Goal: Transaction & Acquisition: Purchase product/service

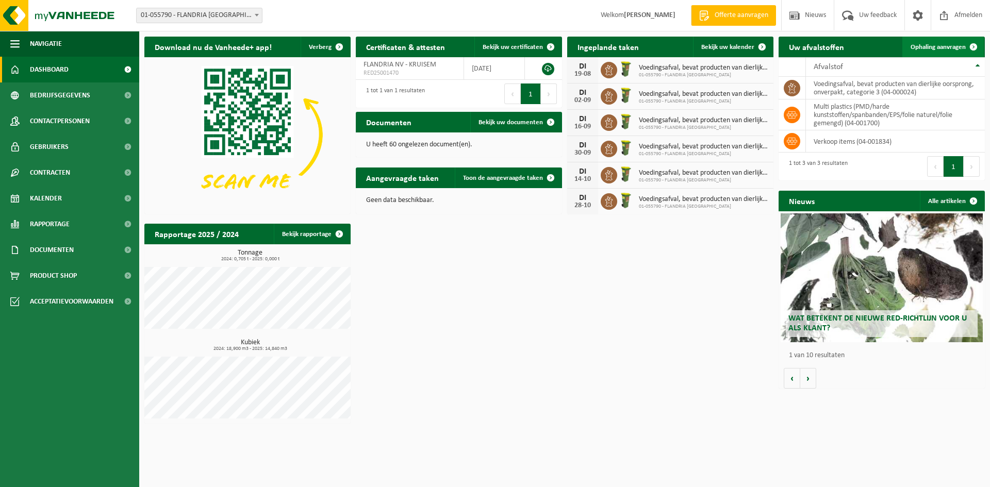
click at [941, 46] on span "Ophaling aanvragen" at bounding box center [937, 47] width 55 height 7
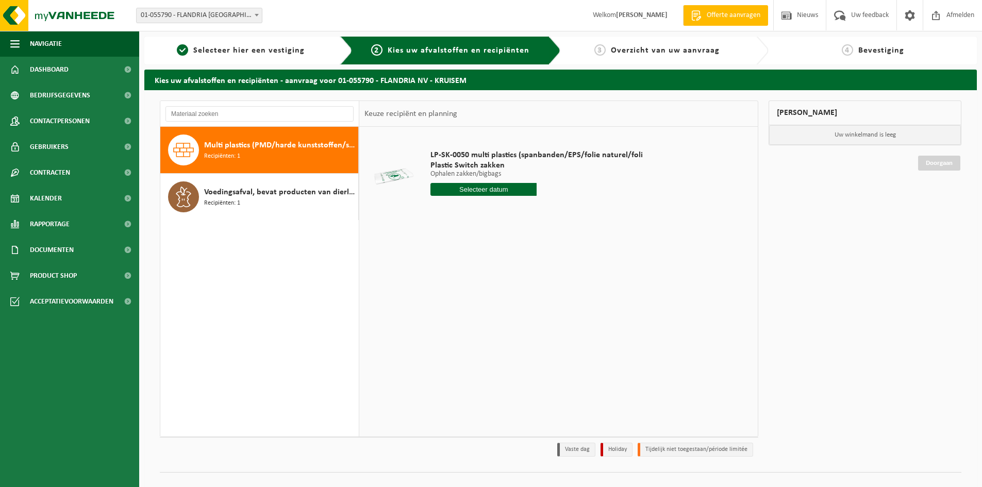
click at [242, 148] on span "Multi plastics (PMD/harde kunststoffen/spanbanden/EPS/folie naturel/folie gemen…" at bounding box center [280, 145] width 152 height 12
click at [481, 188] on input "text" at bounding box center [483, 189] width 106 height 13
click at [461, 296] on div "19" at bounding box center [458, 297] width 18 height 16
type input "Van 2025-08-19"
click at [504, 188] on input "Van 2025-08-19" at bounding box center [483, 189] width 106 height 13
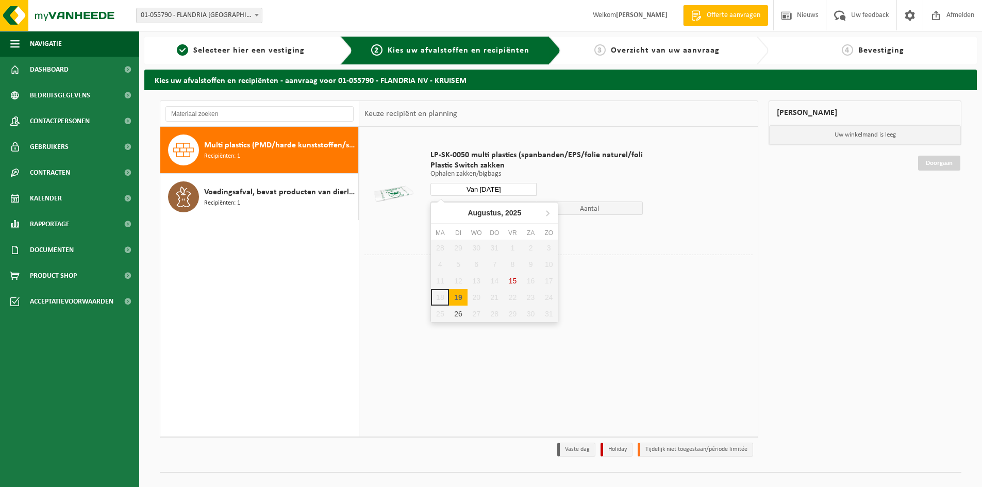
click at [460, 293] on div "19" at bounding box center [458, 297] width 18 height 16
click at [461, 297] on div "19" at bounding box center [458, 297] width 18 height 16
click at [493, 187] on input "Van 2025-08-19" at bounding box center [483, 189] width 106 height 13
click at [462, 314] on div "26" at bounding box center [458, 314] width 18 height 16
type input "Van 2025-08-26"
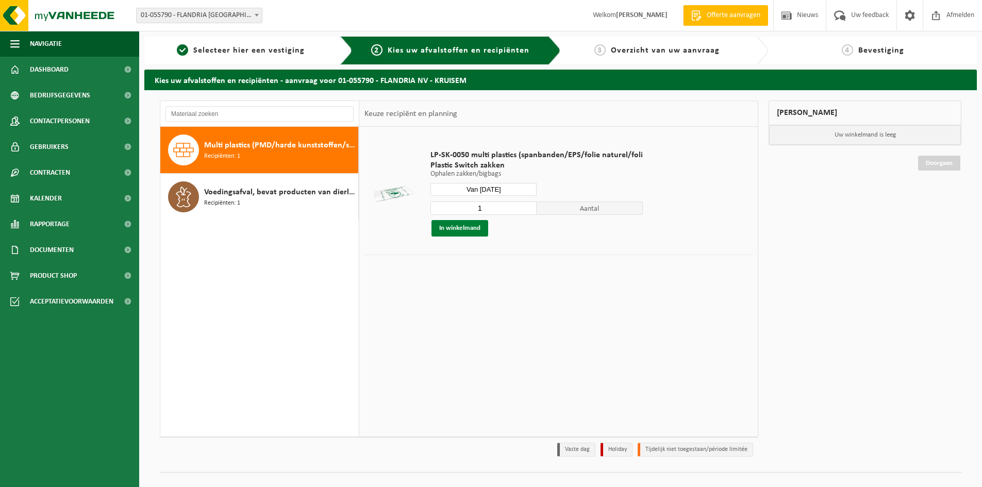
click at [465, 228] on button "In winkelmand" at bounding box center [459, 228] width 57 height 16
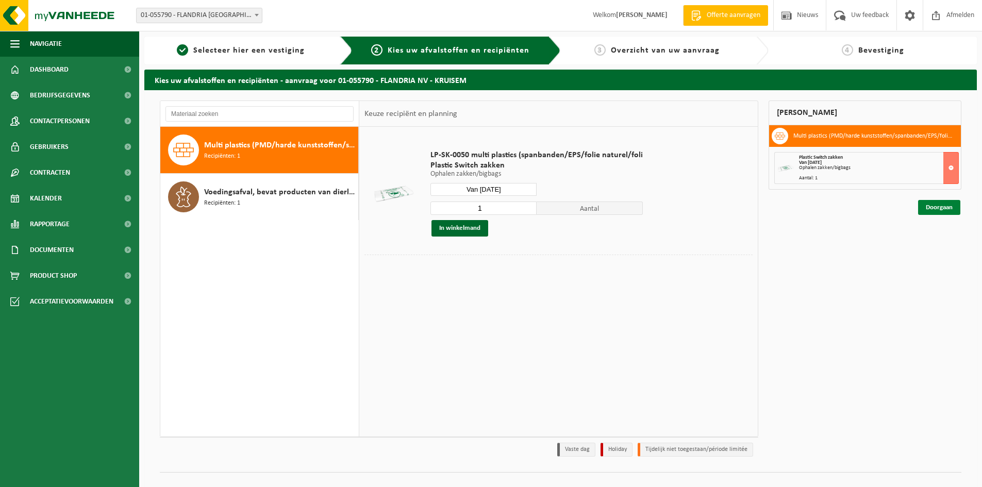
click at [938, 200] on link "Doorgaan" at bounding box center [939, 207] width 42 height 15
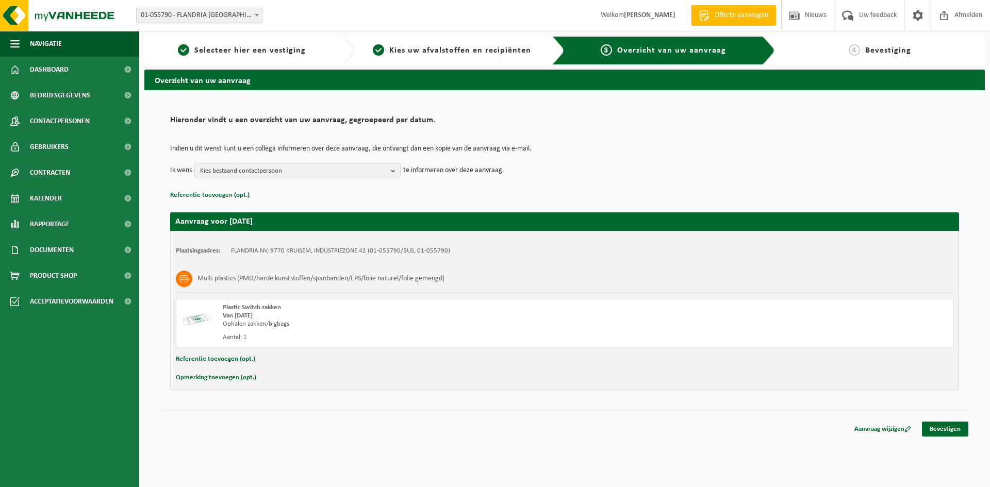
click at [221, 374] on button "Opmerking toevoegen (opt.)" at bounding box center [216, 377] width 80 height 13
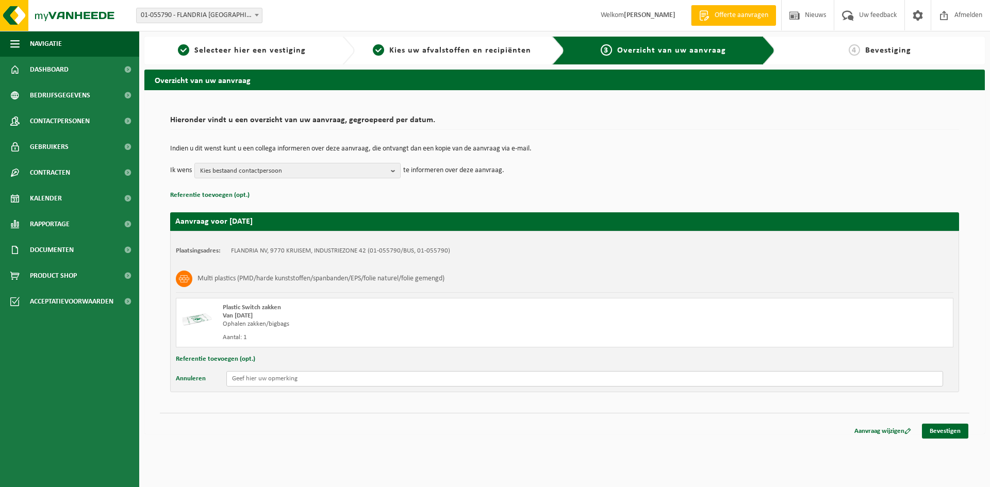
click at [246, 376] on input "text" at bounding box center [584, 378] width 716 height 15
type input "7 zakken"
click at [949, 431] on link "Bevestigen" at bounding box center [945, 431] width 46 height 15
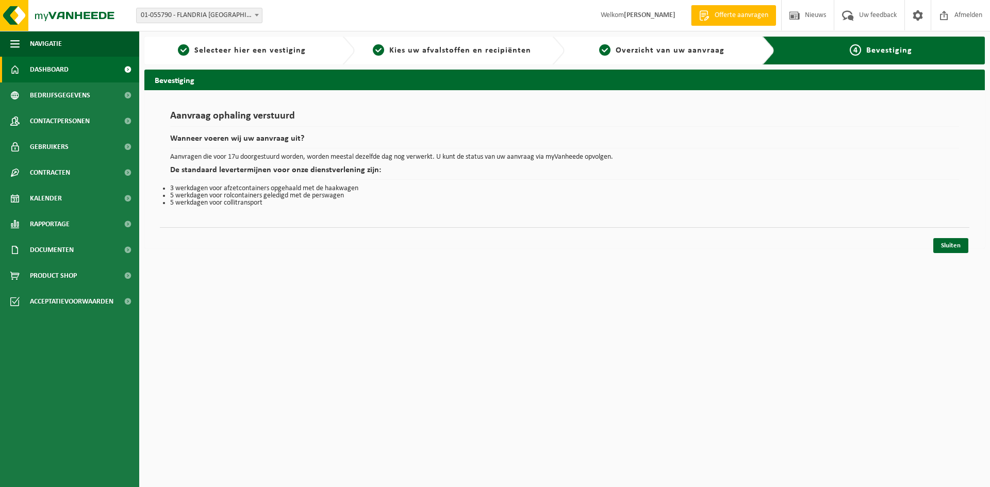
click at [39, 74] on span "Dashboard" at bounding box center [49, 70] width 39 height 26
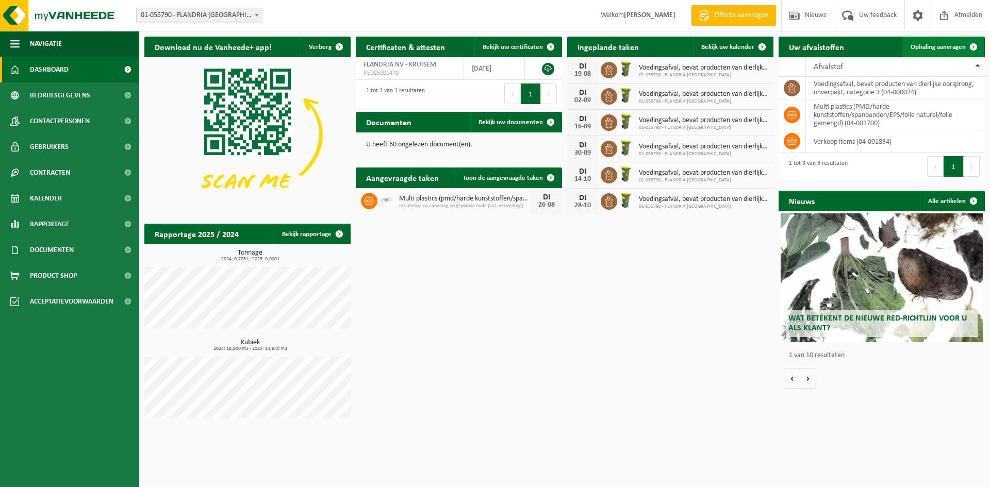
click at [945, 47] on span "Ophaling aanvragen" at bounding box center [937, 47] width 55 height 7
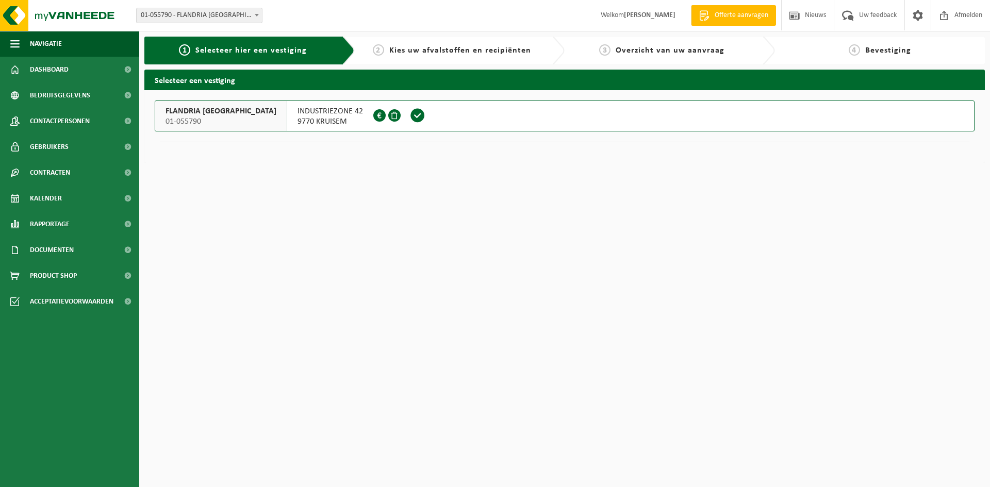
click at [205, 118] on span "01-055790" at bounding box center [220, 121] width 111 height 10
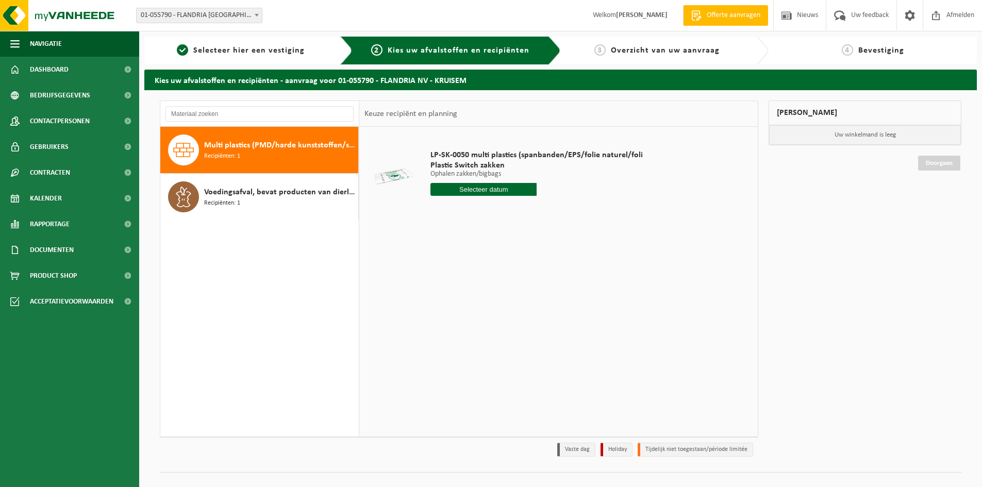
click at [263, 153] on div "Multi plastics (PMD/harde kunststoffen/spanbanden/EPS/folie naturel/folie gemen…" at bounding box center [280, 150] width 152 height 31
click at [493, 188] on input "text" at bounding box center [483, 189] width 106 height 13
click at [460, 313] on div "26" at bounding box center [458, 314] width 18 height 16
type input "Van 2025-08-26"
click at [467, 228] on button "In winkelmand" at bounding box center [459, 228] width 57 height 16
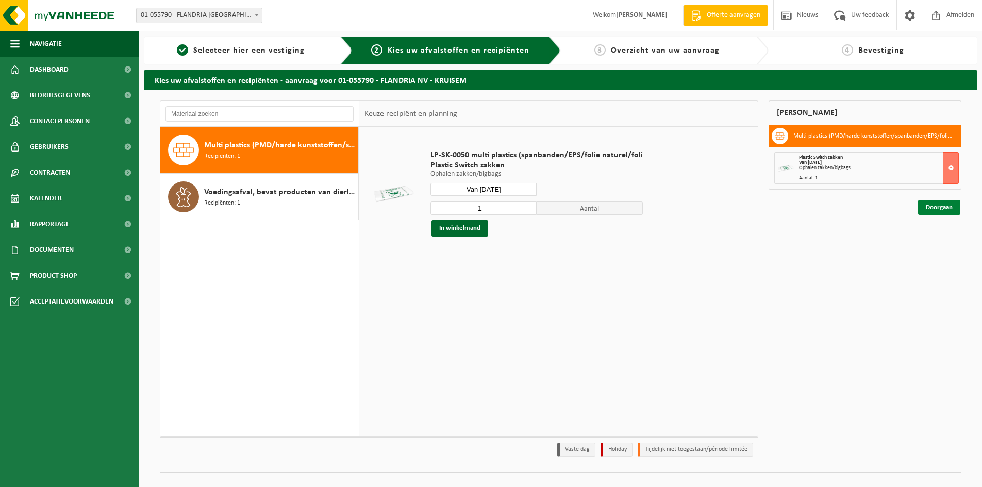
click at [941, 204] on link "Doorgaan" at bounding box center [939, 207] width 42 height 15
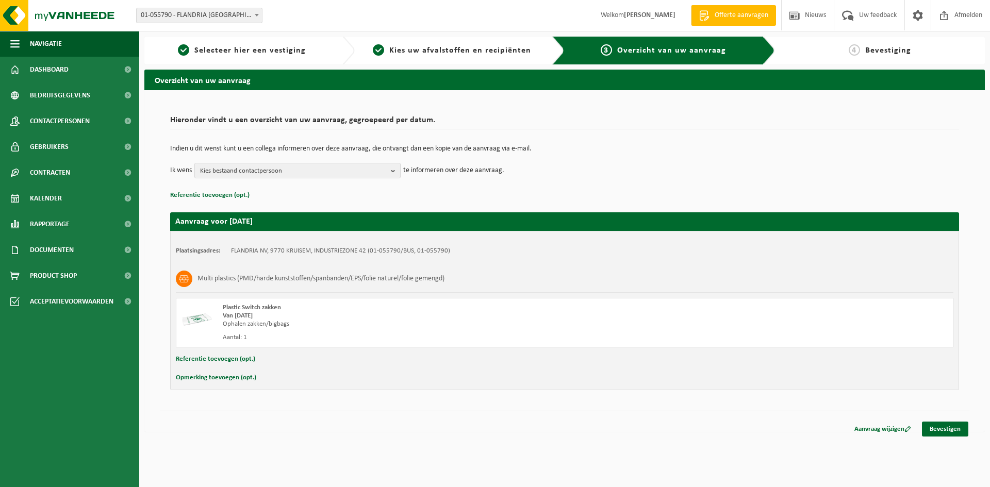
click at [210, 375] on button "Opmerking toevoegen (opt.)" at bounding box center [216, 377] width 80 height 13
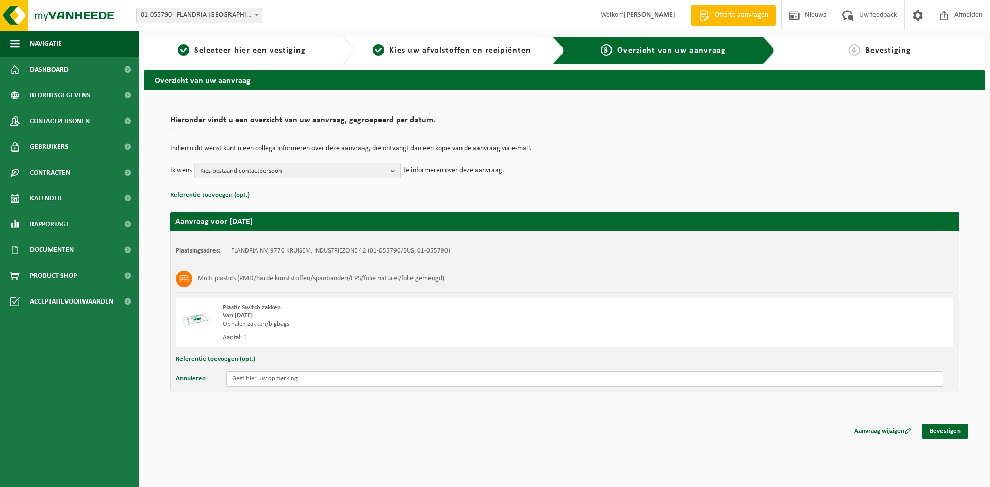
click at [250, 379] on input "text" at bounding box center [584, 378] width 716 height 15
type input "nog eens 7 zakken"
click at [944, 431] on link "Bevestigen" at bounding box center [945, 431] width 46 height 15
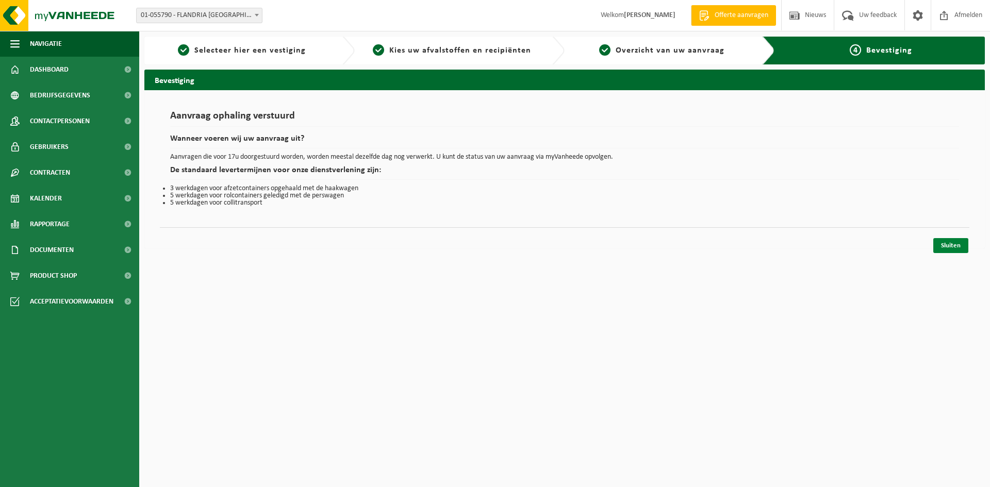
click at [953, 244] on link "Sluiten" at bounding box center [950, 245] width 35 height 15
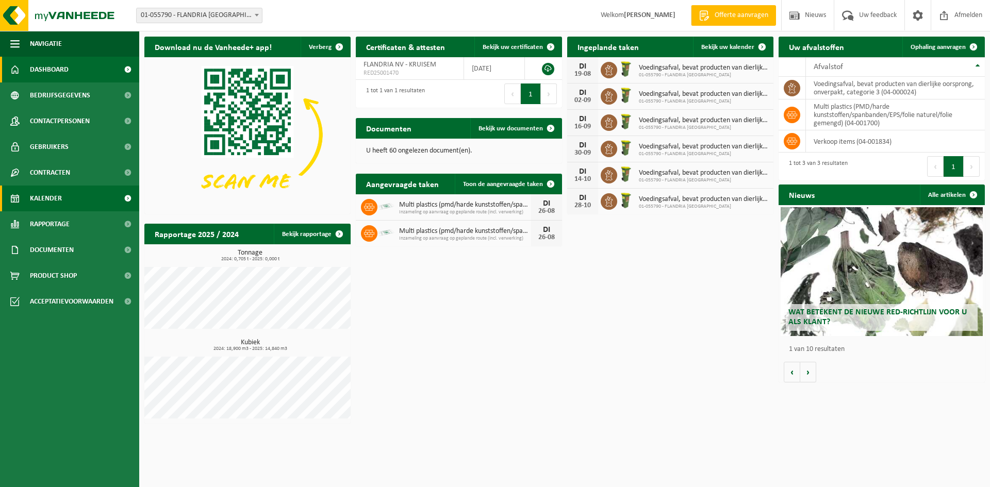
click at [47, 198] on span "Kalender" at bounding box center [46, 199] width 32 height 26
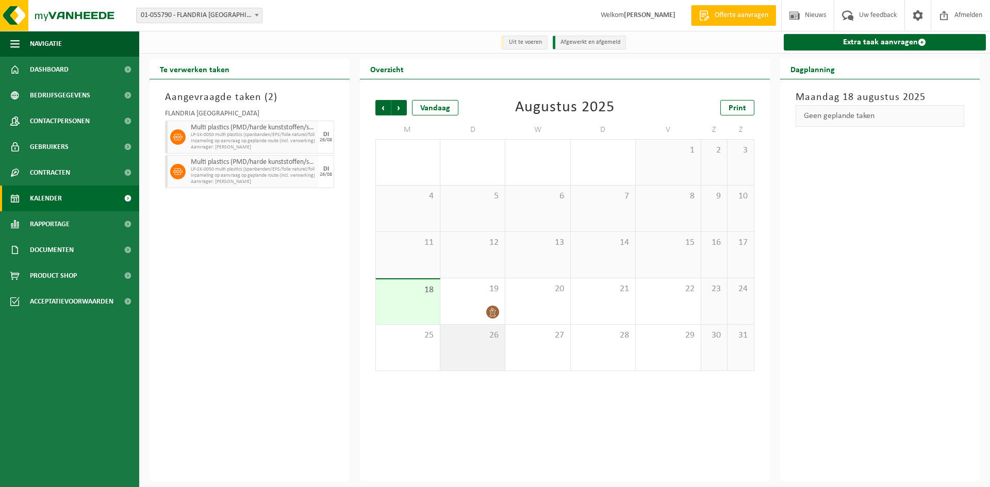
click at [478, 342] on div "26" at bounding box center [472, 348] width 64 height 46
click at [454, 300] on div "19" at bounding box center [472, 301] width 64 height 46
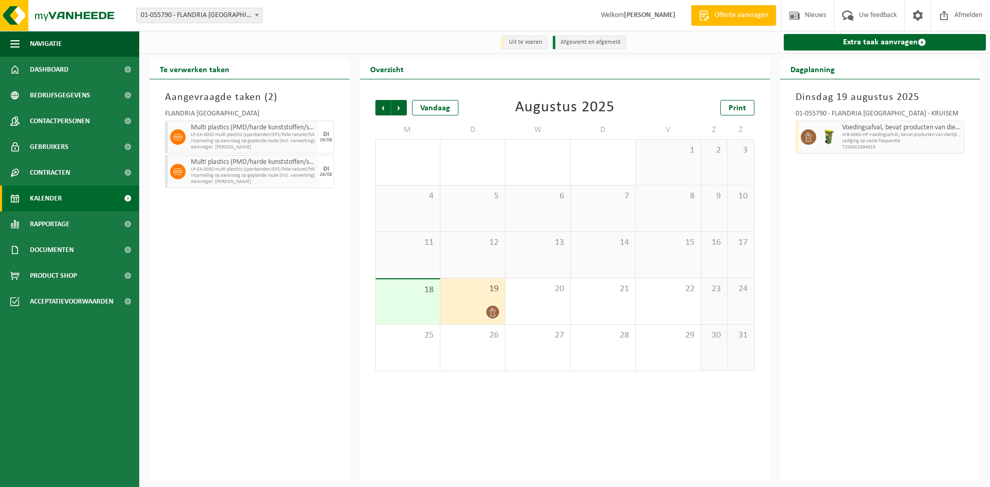
click at [411, 301] on div "18" at bounding box center [408, 301] width 64 height 45
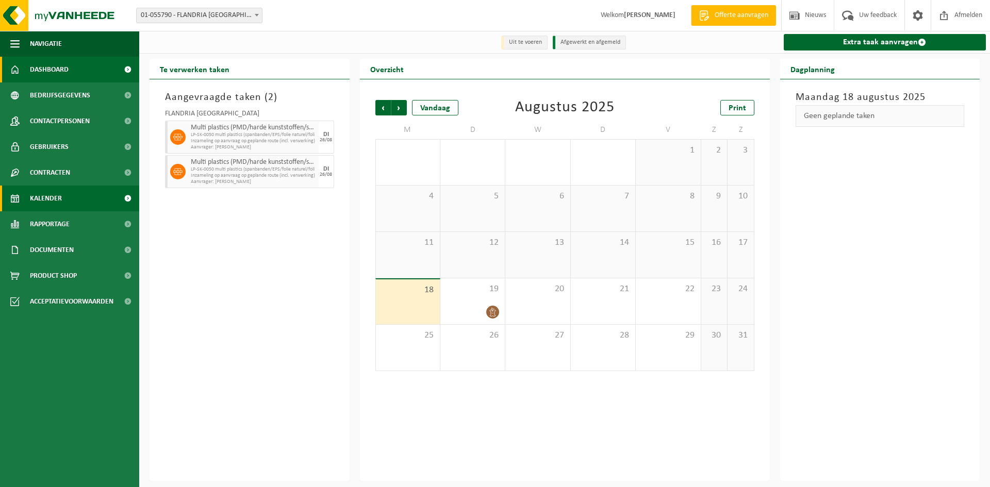
click at [41, 62] on span "Dashboard" at bounding box center [49, 70] width 39 height 26
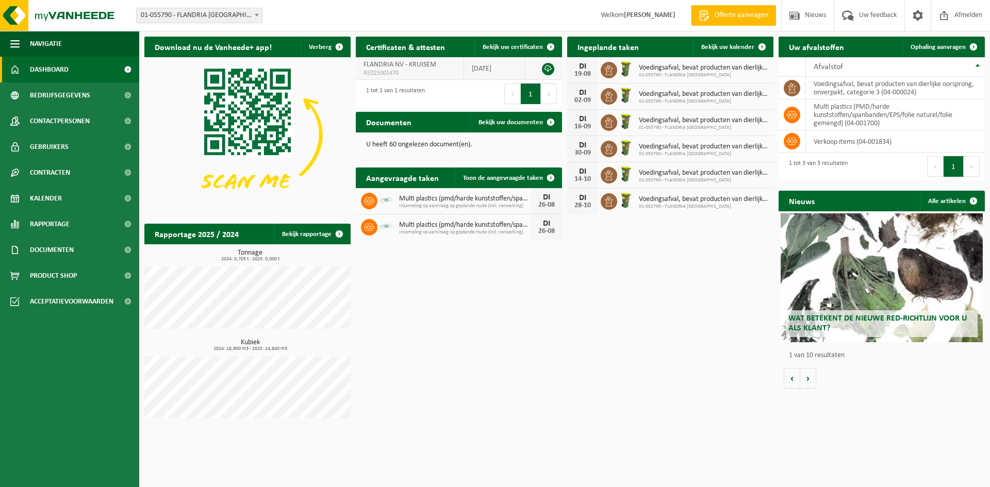
click at [547, 66] on link at bounding box center [548, 69] width 12 height 12
click at [49, 197] on span "Kalender" at bounding box center [46, 199] width 32 height 26
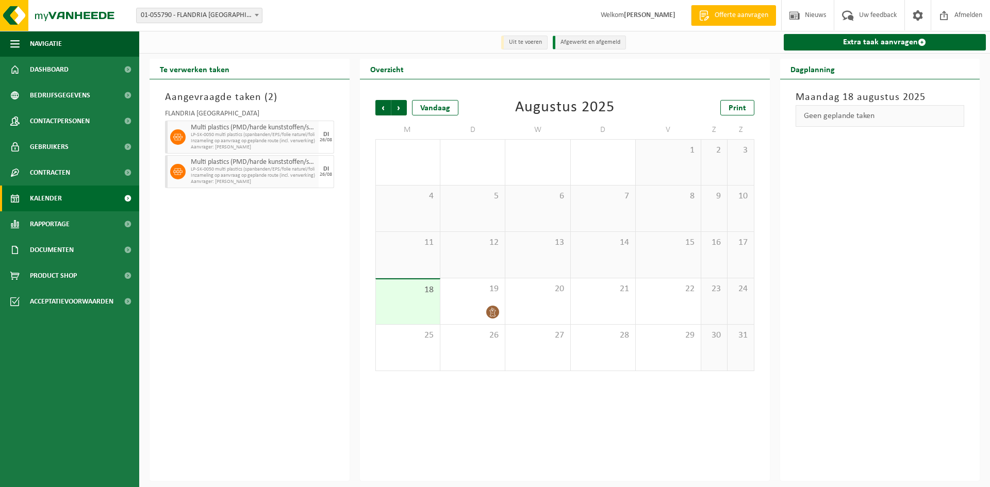
click at [238, 145] on span "Aanvrager: PIETER STORY" at bounding box center [253, 147] width 125 height 6
click at [233, 178] on span "Inzameling op aanvraag op geplande route (incl. verwerking)" at bounding box center [253, 176] width 125 height 6
click at [63, 277] on span "Product Shop" at bounding box center [53, 276] width 47 height 26
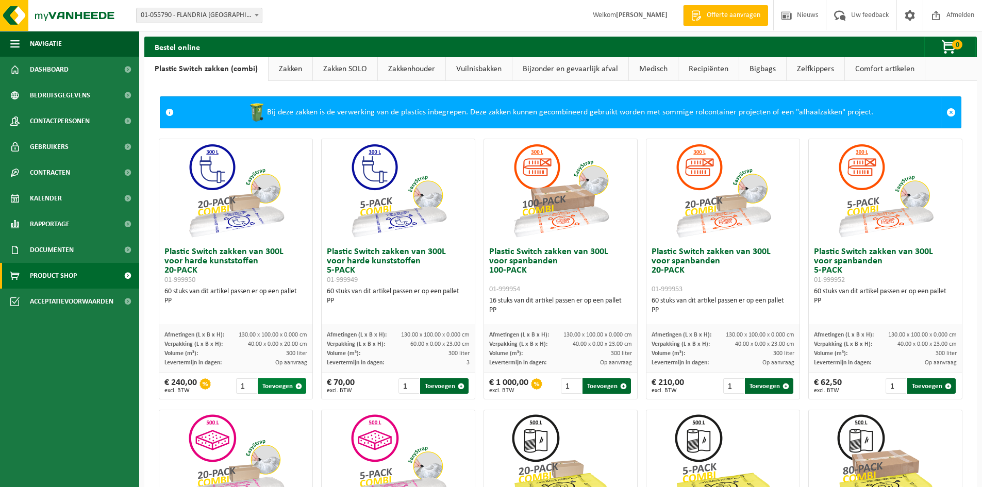
click at [281, 387] on button "Toevoegen" at bounding box center [282, 385] width 48 height 15
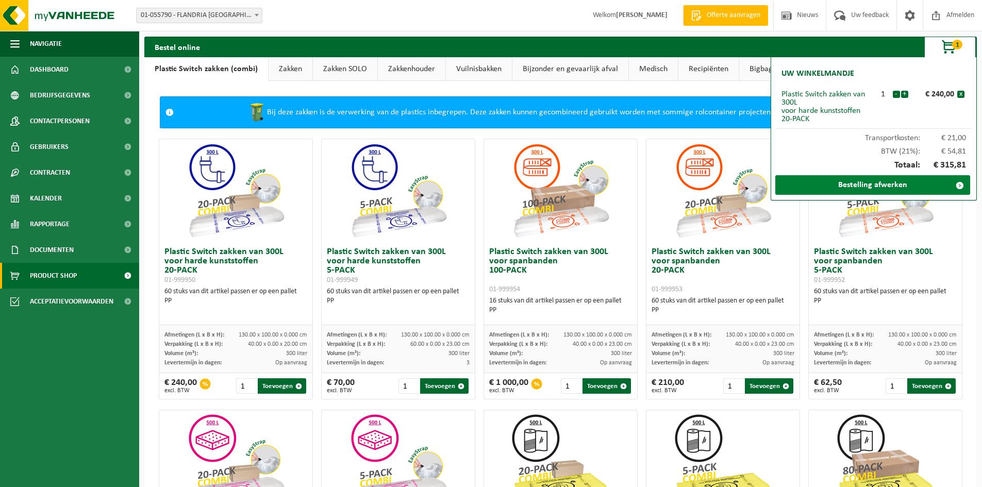
click at [875, 180] on link "Bestelling afwerken" at bounding box center [872, 185] width 195 height 20
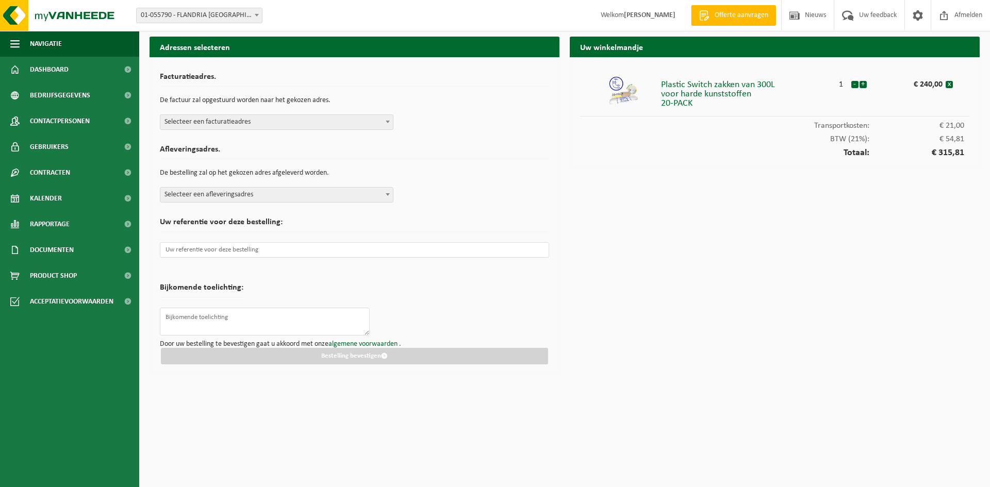
click at [317, 116] on span "Selecteer een facturatieadres" at bounding box center [276, 122] width 232 height 14
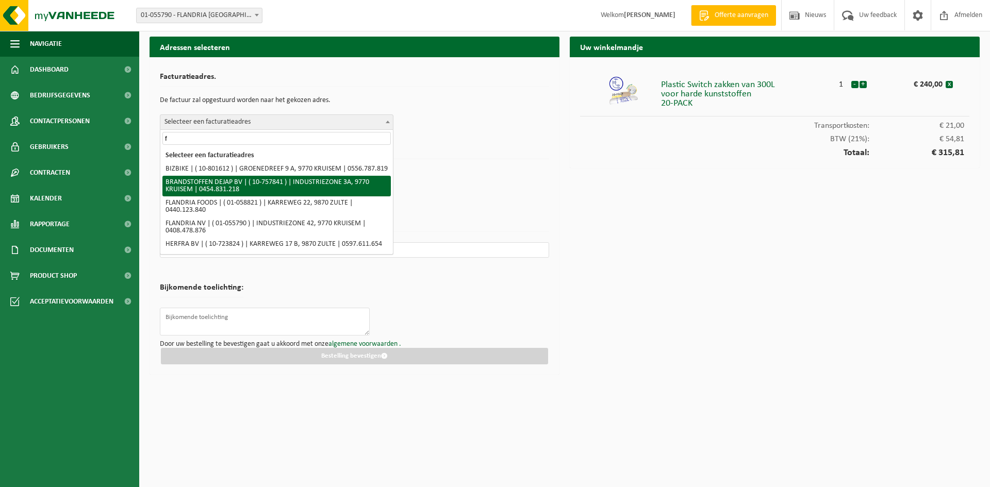
type input "fl"
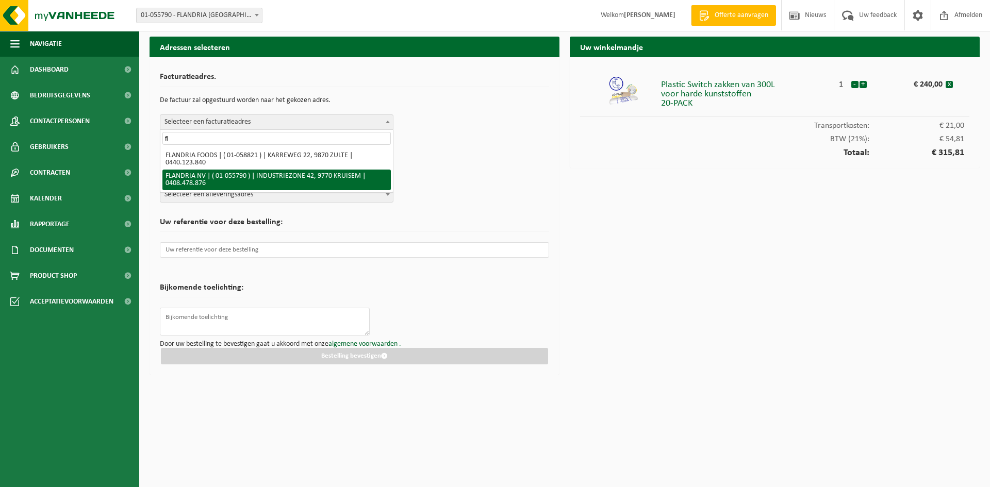
select select "7426"
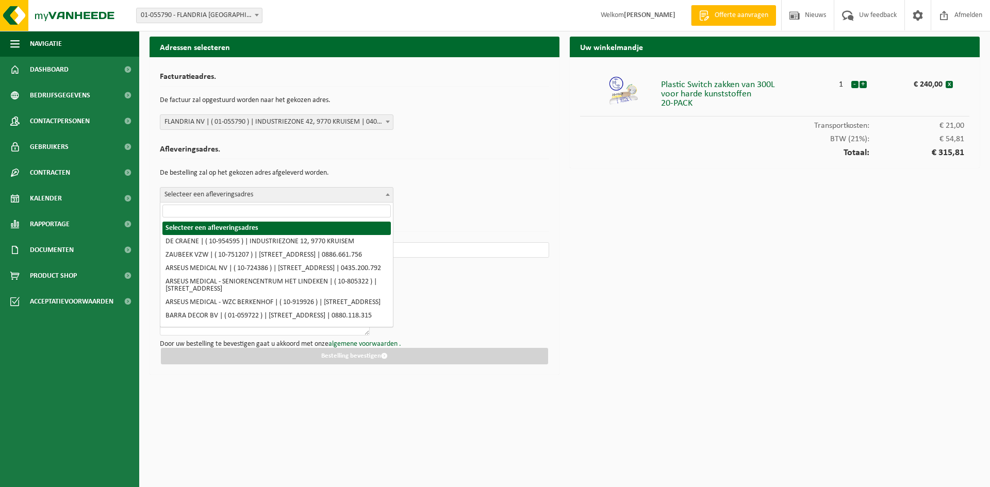
click at [255, 199] on span "Selecteer een afleveringsadres" at bounding box center [276, 195] width 232 height 14
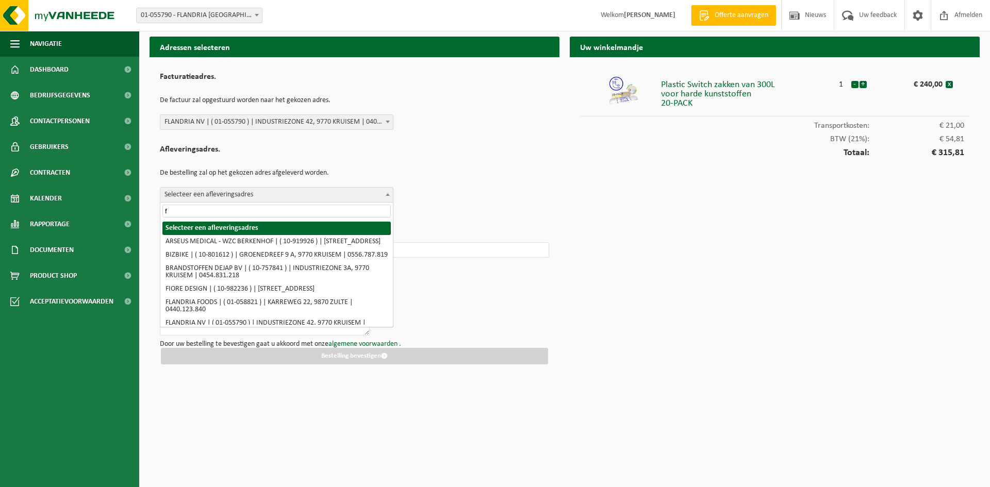
type input "fl"
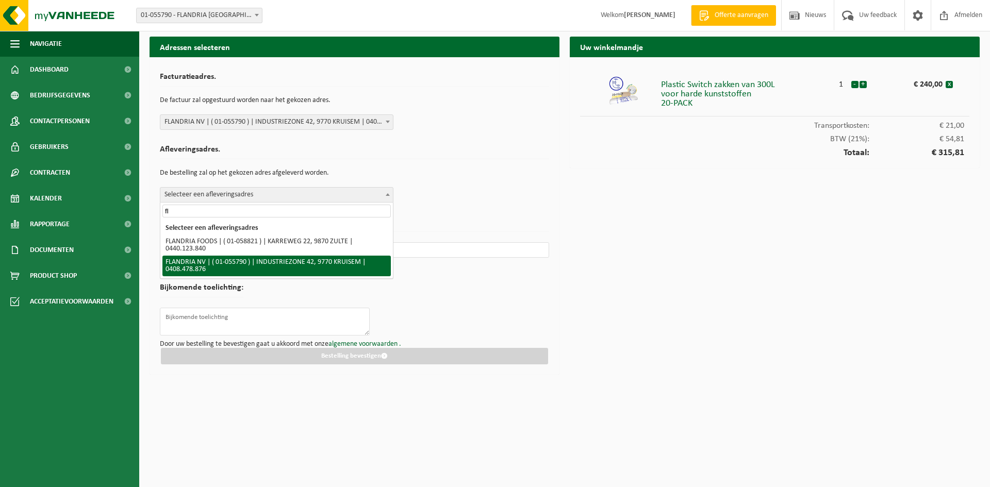
select select "7426"
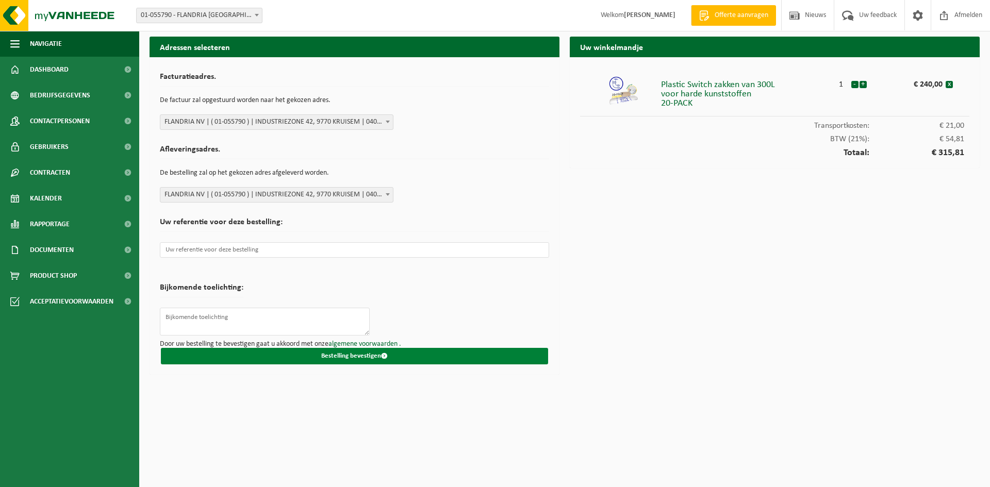
click at [351, 353] on button "Bestelling bevestigen" at bounding box center [354, 356] width 387 height 16
